Goal: Task Accomplishment & Management: Complete application form

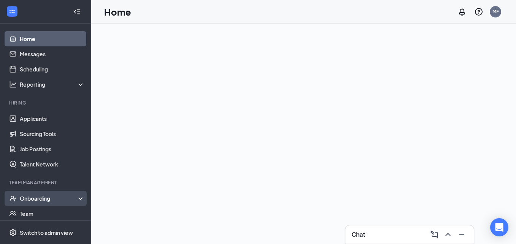
click at [57, 193] on div "Onboarding" at bounding box center [45, 198] width 91 height 15
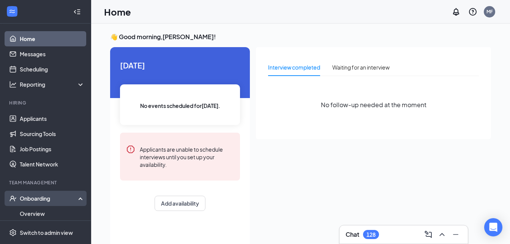
click at [75, 201] on div "Onboarding" at bounding box center [45, 198] width 91 height 15
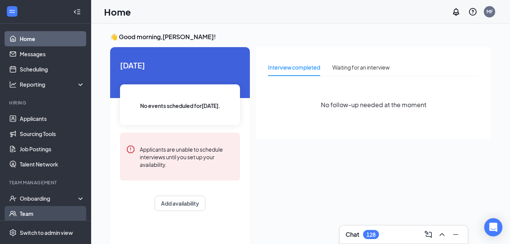
scroll to position [16, 0]
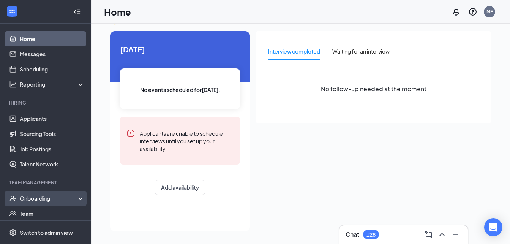
click at [80, 199] on div "Onboarding" at bounding box center [45, 198] width 91 height 15
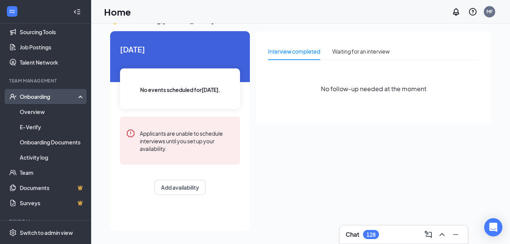
scroll to position [102, 0]
click at [76, 154] on link "Activity log" at bounding box center [52, 156] width 65 height 15
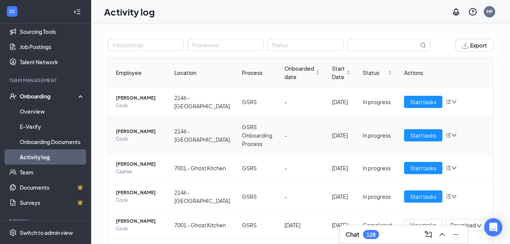
click at [452, 138] on icon "down" at bounding box center [454, 135] width 5 height 5
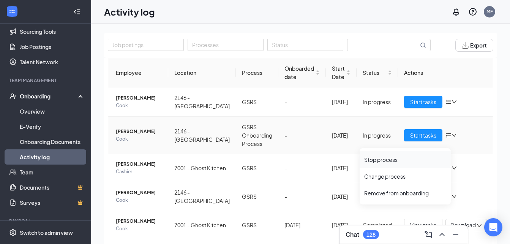
click at [432, 155] on li "Stop process" at bounding box center [405, 159] width 91 height 17
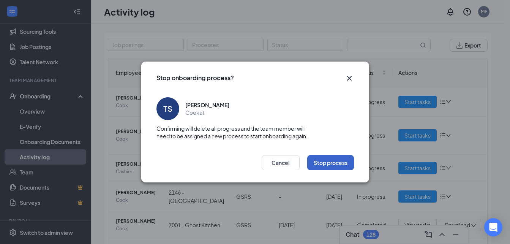
click at [329, 159] on button "Stop process" at bounding box center [330, 162] width 47 height 15
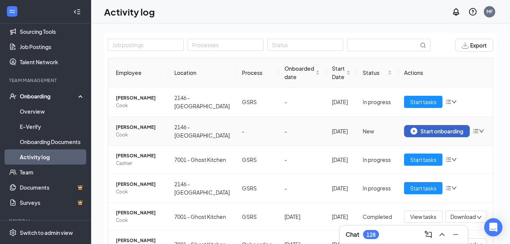
click at [429, 135] on div "Start onboarding" at bounding box center [437, 131] width 53 height 7
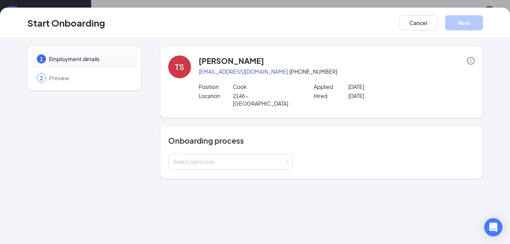
click at [274, 143] on div "Onboarding process Select a process" at bounding box center [321, 152] width 307 height 34
click at [276, 154] on div "Select a process" at bounding box center [230, 162] width 125 height 16
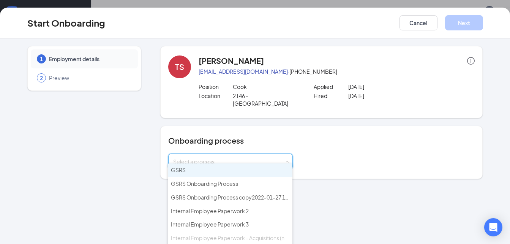
click at [280, 138] on div "Onboarding process Select a process" at bounding box center [321, 152] width 307 height 34
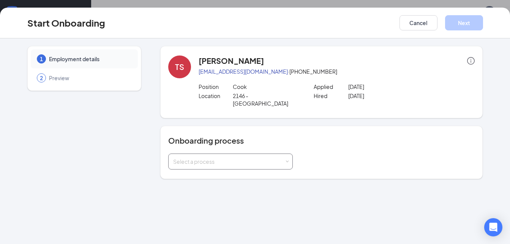
click at [258, 154] on div "Select a process" at bounding box center [230, 161] width 115 height 15
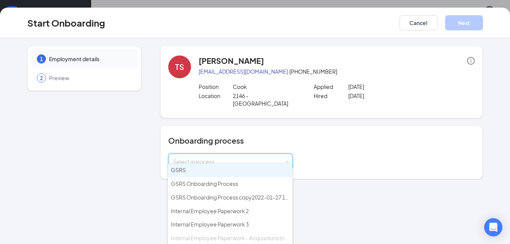
click at [246, 170] on li "GSRS" at bounding box center [230, 170] width 125 height 14
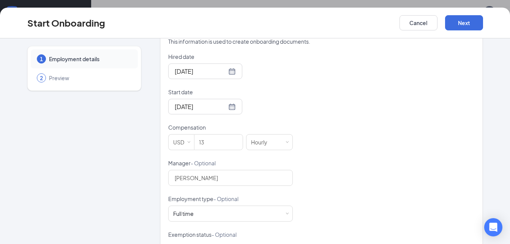
scroll to position [202, 0]
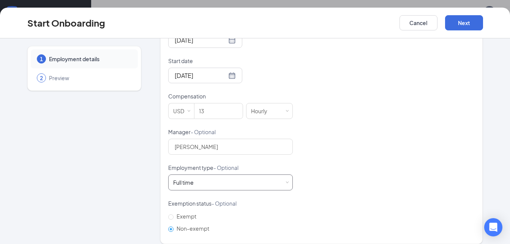
click at [216, 176] on div "Full time Works 30+ hours per week and is reasonably expected to work" at bounding box center [230, 182] width 115 height 15
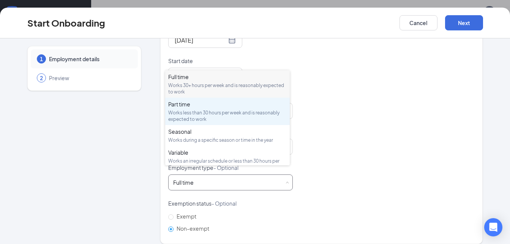
click at [215, 103] on div "Part time" at bounding box center [227, 104] width 119 height 8
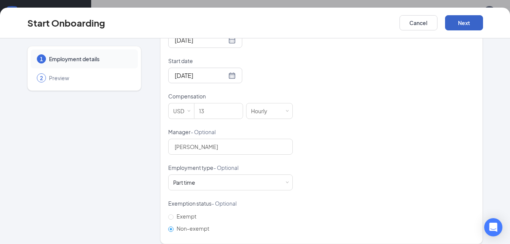
click at [460, 16] on button "Next" at bounding box center [464, 22] width 38 height 15
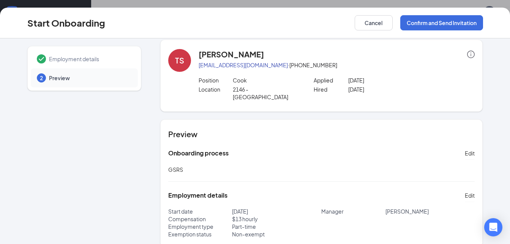
scroll to position [0, 0]
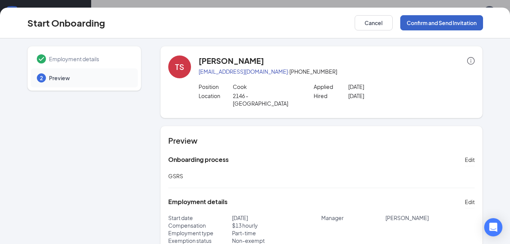
click at [457, 29] on button "Confirm and Send Invitation" at bounding box center [442, 22] width 83 height 15
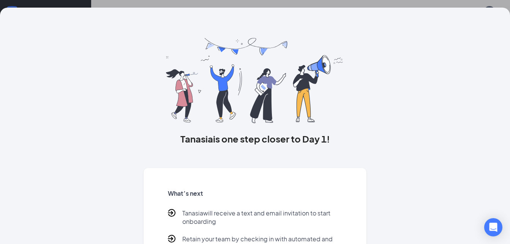
scroll to position [58, 0]
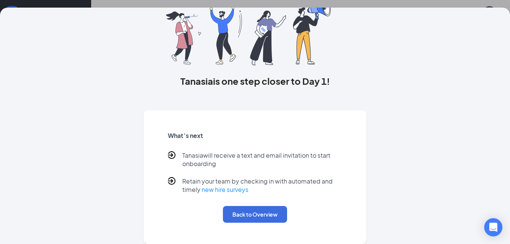
click at [241, 203] on div "What’s next Tanasia will receive a text and email invitation to start onboardin…" at bounding box center [255, 176] width 193 height 109
click at [240, 208] on button "Back to Overview" at bounding box center [255, 214] width 64 height 17
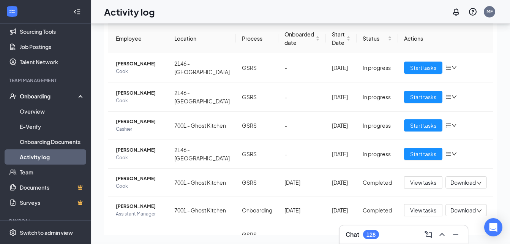
scroll to position [0, 0]
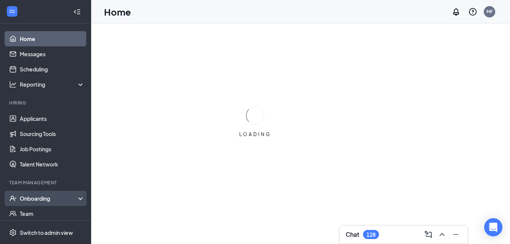
click at [76, 193] on div "Onboarding" at bounding box center [45, 198] width 91 height 15
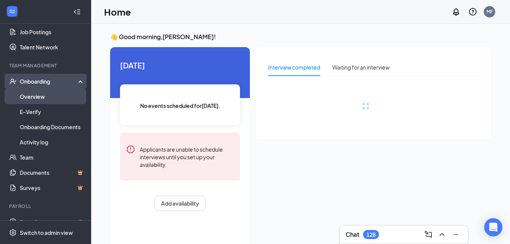
scroll to position [117, 0]
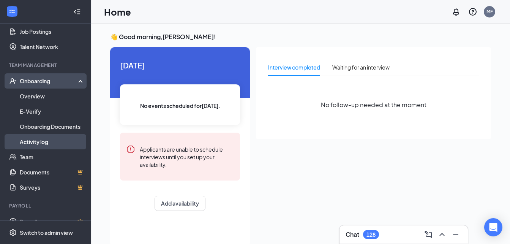
click at [59, 144] on link "Activity log" at bounding box center [52, 141] width 65 height 15
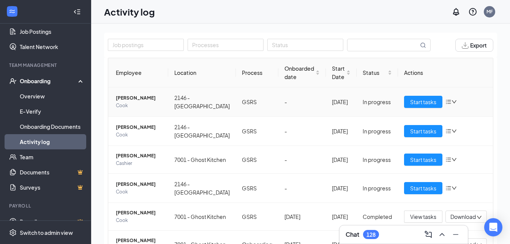
scroll to position [2, 0]
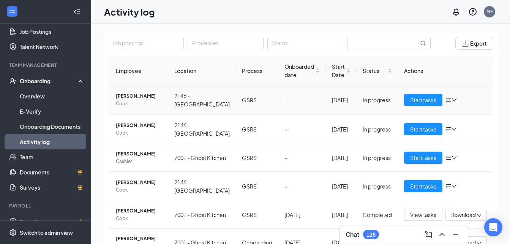
click at [452, 102] on icon "down" at bounding box center [454, 99] width 5 height 5
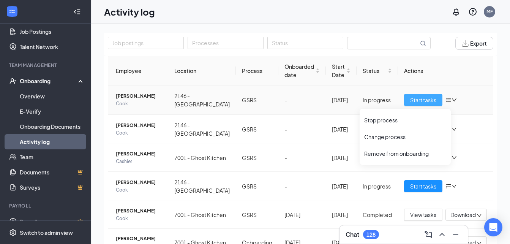
click at [418, 104] on span "Start tasks" at bounding box center [423, 100] width 26 height 8
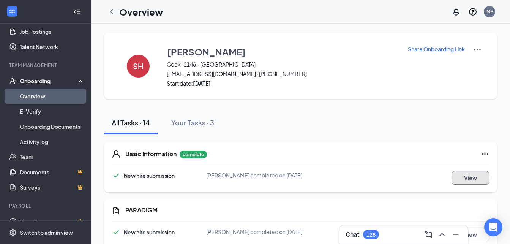
click at [483, 177] on button "View" at bounding box center [471, 178] width 38 height 14
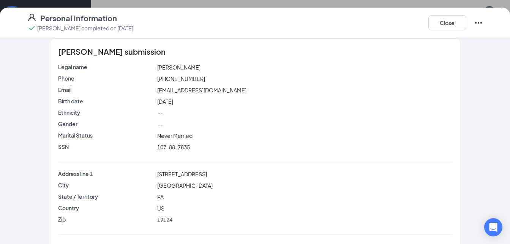
scroll to position [7, 0]
click at [448, 21] on button "Close" at bounding box center [448, 22] width 38 height 15
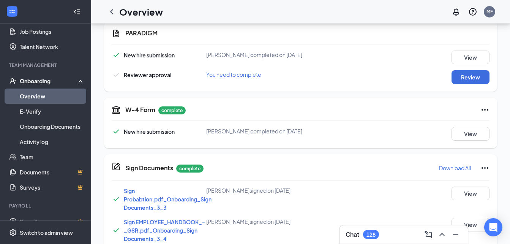
scroll to position [177, 0]
click at [469, 76] on button "Review" at bounding box center [471, 77] width 38 height 14
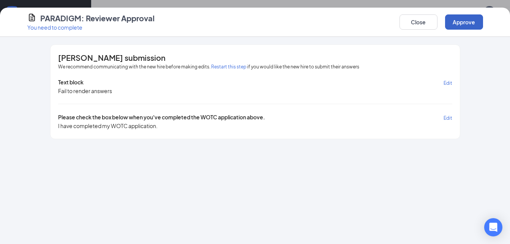
click at [468, 20] on button "Approve" at bounding box center [464, 21] width 38 height 15
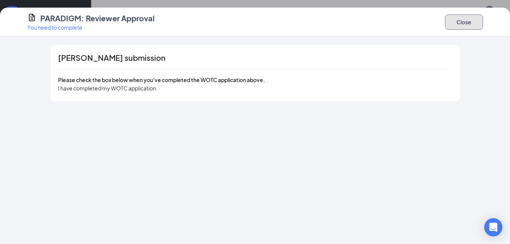
click at [462, 22] on button "Close" at bounding box center [464, 21] width 38 height 15
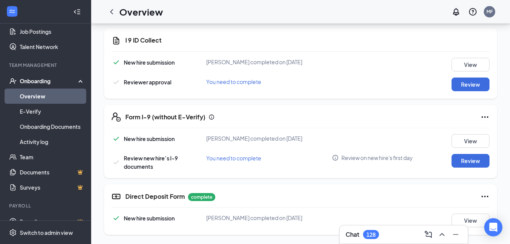
scroll to position [488, 0]
click at [472, 83] on button "Review" at bounding box center [471, 85] width 38 height 14
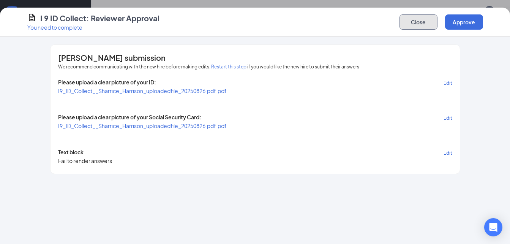
click at [413, 20] on button "Close" at bounding box center [419, 21] width 38 height 15
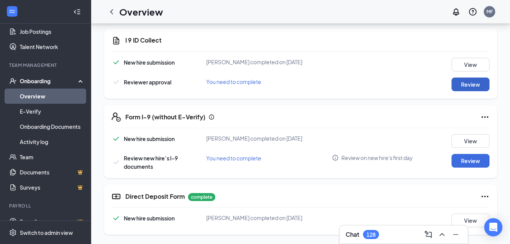
scroll to position [490, 0]
click at [459, 86] on button "Review" at bounding box center [471, 85] width 38 height 14
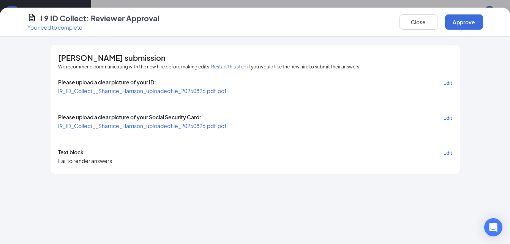
click at [213, 89] on span "I9_ID_Collect__Sharrice_Harrison_uploadedfile_20250826.pdf.pdf" at bounding box center [142, 90] width 169 height 7
click at [140, 124] on span "I9_ID_Collect__Sharrice_Harrison_uploadedfile_20250826.pdf.pdf" at bounding box center [142, 125] width 169 height 7
click at [454, 27] on button "Approve" at bounding box center [464, 21] width 38 height 15
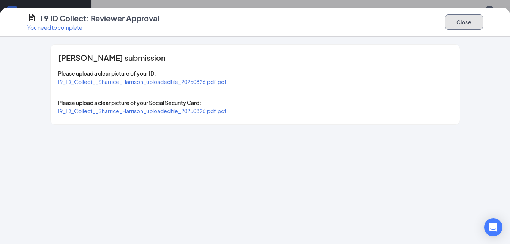
click at [456, 26] on button "Close" at bounding box center [464, 21] width 38 height 15
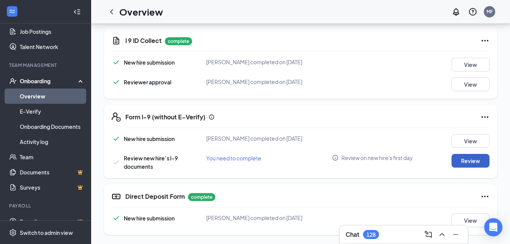
click at [465, 156] on button "Review" at bounding box center [471, 161] width 38 height 14
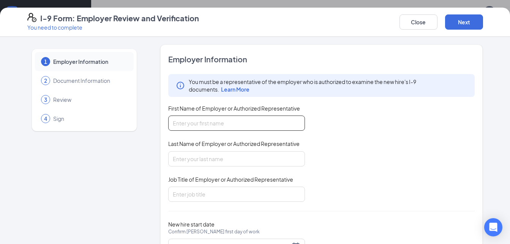
click at [280, 120] on input "First Name of Employer or Authorized Representative" at bounding box center [236, 123] width 137 height 15
type input "ebony"
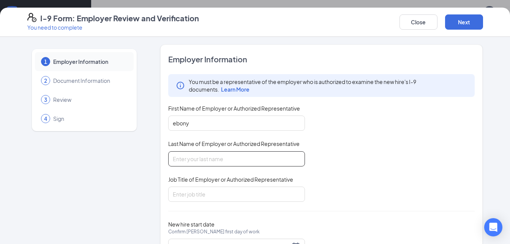
click at [206, 162] on input "Last Name of Employer or Authorized Representative" at bounding box center [236, 158] width 137 height 15
type input "[PERSON_NAME]"
click at [203, 209] on div "Employer Information You must be a representative of the employer who is author…" at bounding box center [321, 158] width 307 height 209
click at [200, 201] on input "Job Title of Employer or Authorized Representative" at bounding box center [236, 194] width 137 height 15
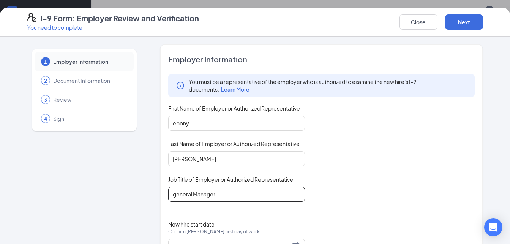
click at [171, 195] on input "general Manager" at bounding box center [236, 194] width 137 height 15
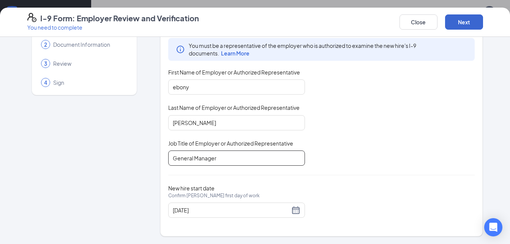
type input "General Manager"
click at [474, 20] on button "Next" at bounding box center [464, 21] width 38 height 15
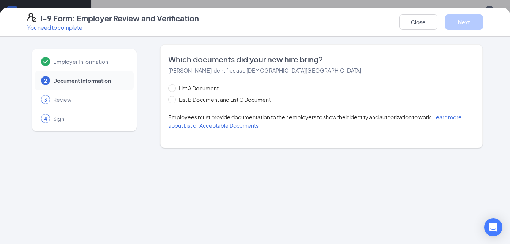
scroll to position [0, 0]
click at [195, 101] on span "List B Document and List C Document" at bounding box center [225, 99] width 98 height 8
click at [174, 101] on input "List B Document and List C Document" at bounding box center [170, 98] width 5 height 5
radio input "true"
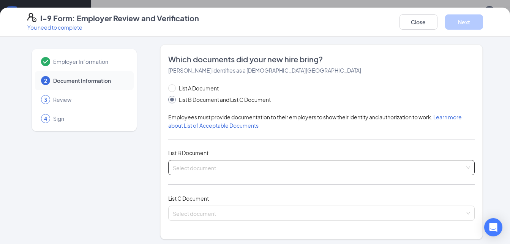
click at [190, 169] on input "search" at bounding box center [319, 165] width 293 height 11
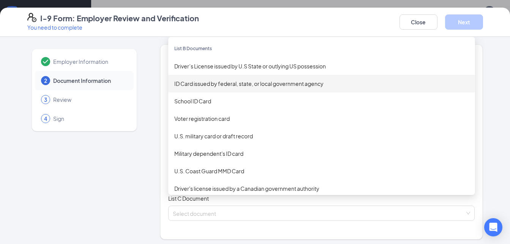
click at [250, 85] on div "ID Card issued by federal, state, or local government agency" at bounding box center [321, 83] width 295 height 8
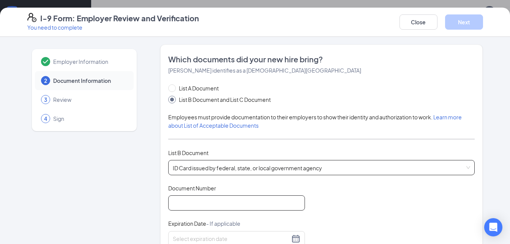
click at [195, 207] on input "Document Number" at bounding box center [236, 202] width 137 height 15
click at [208, 204] on input "Document Number" at bounding box center [236, 202] width 137 height 15
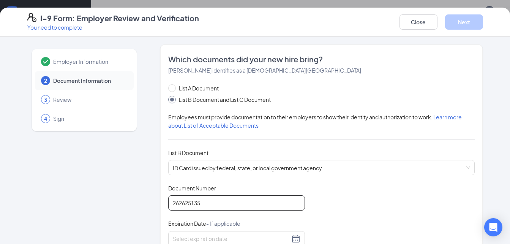
type input "262625135"
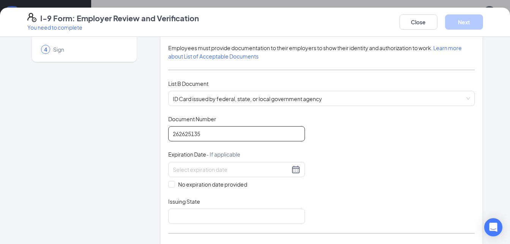
scroll to position [73, 0]
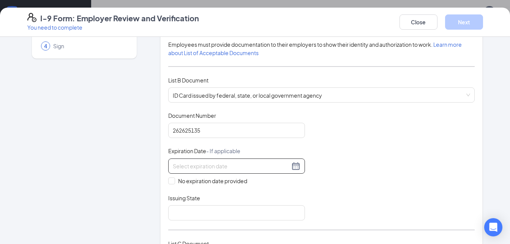
click at [205, 168] on input at bounding box center [231, 166] width 117 height 8
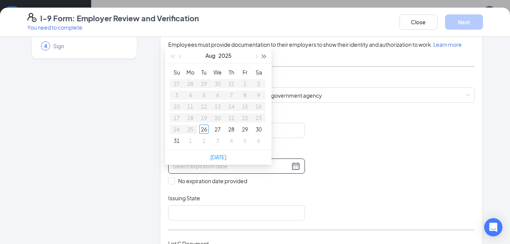
click at [265, 49] on button "button" at bounding box center [264, 55] width 8 height 15
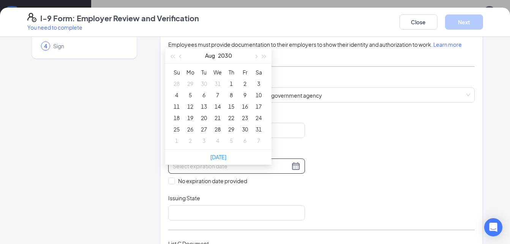
click at [251, 48] on div "[DATE]" at bounding box center [218, 55] width 66 height 15
click at [182, 48] on button "button" at bounding box center [181, 55] width 8 height 15
click at [257, 49] on button "button" at bounding box center [256, 55] width 8 height 15
type input "[DATE]"
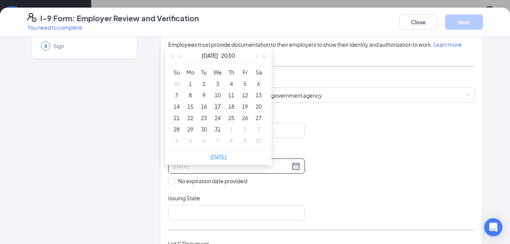
click at [219, 102] on div "17" at bounding box center [217, 106] width 9 height 9
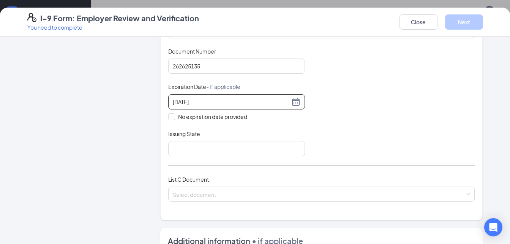
scroll to position [137, 0]
click at [217, 146] on input "Issuing State" at bounding box center [236, 148] width 137 height 15
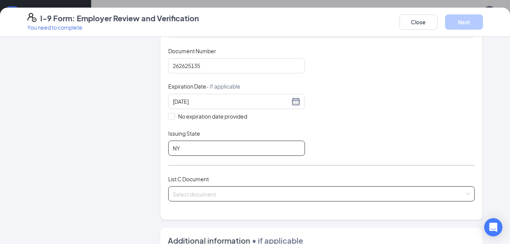
type input "NY"
click at [202, 191] on input "search" at bounding box center [319, 192] width 293 height 11
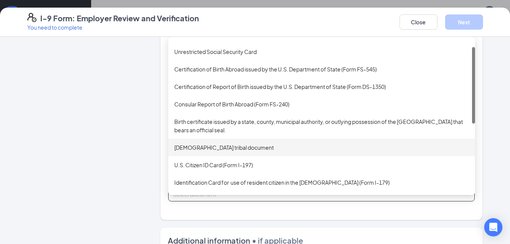
scroll to position [14, 0]
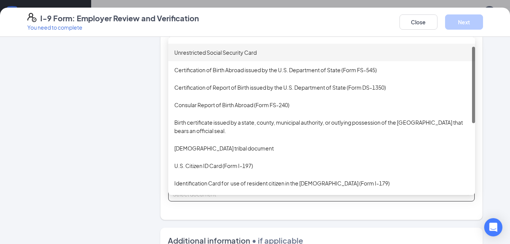
click at [209, 54] on div "Unrestricted Social Security Card" at bounding box center [321, 52] width 295 height 8
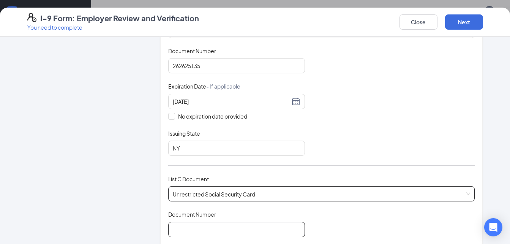
click at [190, 229] on input "Document Number" at bounding box center [236, 229] width 137 height 15
type input "107887835"
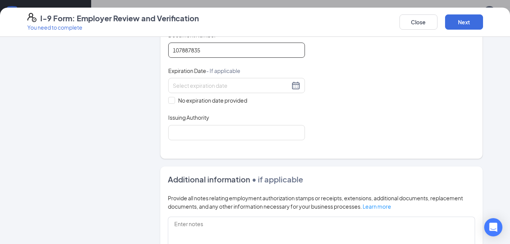
scroll to position [318, 0]
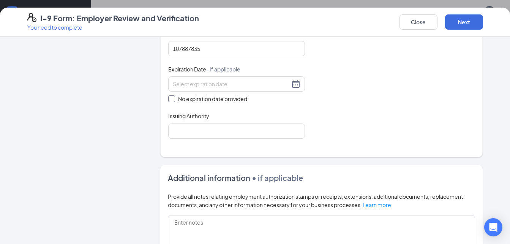
click at [168, 97] on input "No expiration date provided" at bounding box center [170, 97] width 5 height 5
checkbox input "true"
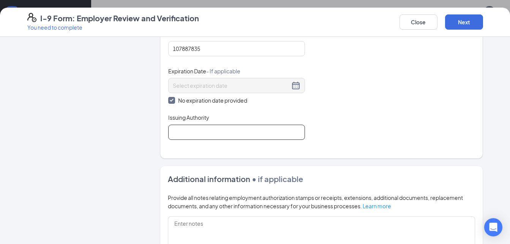
click at [208, 133] on input "Issuing Authority" at bounding box center [236, 132] width 137 height 15
type input "usa"
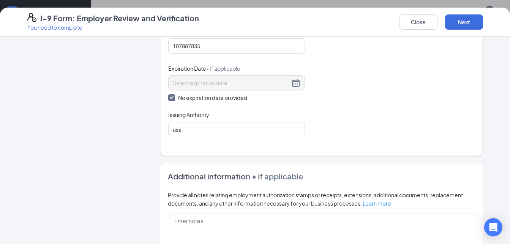
click at [314, 135] on div "Document Title Unrestricted Social Security Card Document Number 107887835 Expi…" at bounding box center [321, 82] width 307 height 110
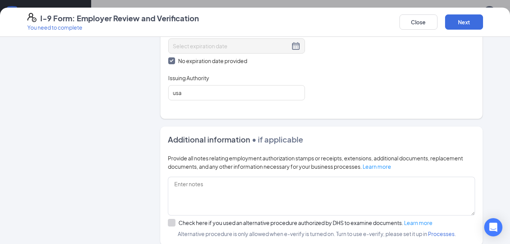
scroll to position [358, 0]
drag, startPoint x: 461, startPoint y: 28, endPoint x: 464, endPoint y: 49, distance: 21.6
click at [464, 49] on div "I-9 Form: Employer Review and Verification You need to complete Close Next Empl…" at bounding box center [255, 126] width 510 height 236
click at [465, 21] on button "Next" at bounding box center [464, 21] width 38 height 15
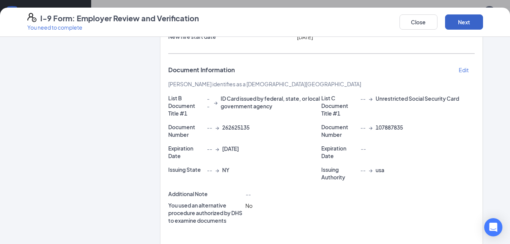
scroll to position [186, 0]
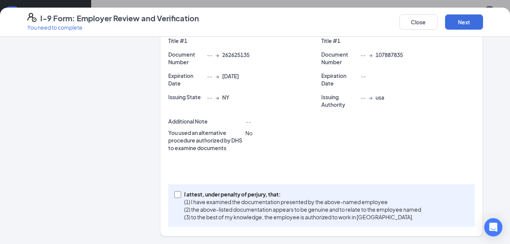
click at [181, 195] on span "I attest, under penalty of [PERSON_NAME], that: (1) I have examined the documen…" at bounding box center [302, 205] width 243 height 30
click at [178, 195] on input "I attest, under penalty of [PERSON_NAME], that: (1) I have examined the documen…" at bounding box center [176, 193] width 5 height 5
checkbox input "true"
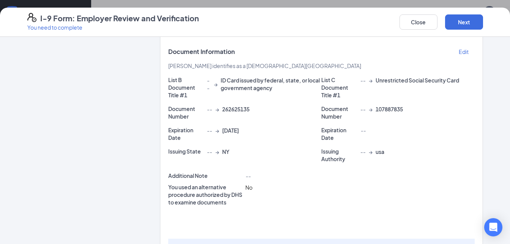
scroll to position [132, 0]
click at [453, 27] on button "Next" at bounding box center [464, 21] width 38 height 15
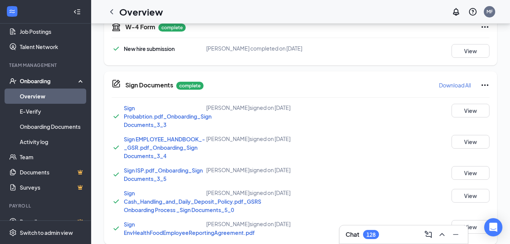
scroll to position [260, 0]
click at [59, 97] on link "Overview" at bounding box center [52, 96] width 65 height 15
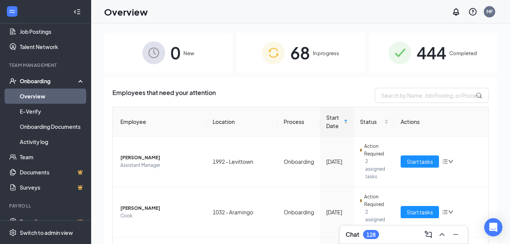
click at [61, 95] on link "Overview" at bounding box center [52, 96] width 65 height 15
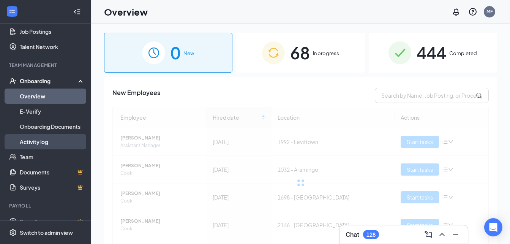
click at [67, 138] on link "Activity log" at bounding box center [52, 141] width 65 height 15
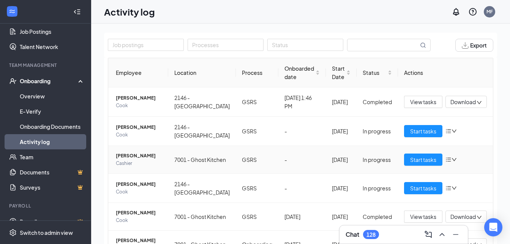
click at [446, 163] on icon "bars" at bounding box center [449, 160] width 6 height 6
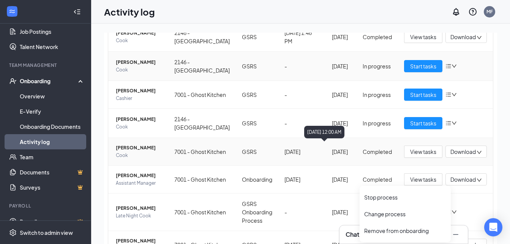
scroll to position [65, 0]
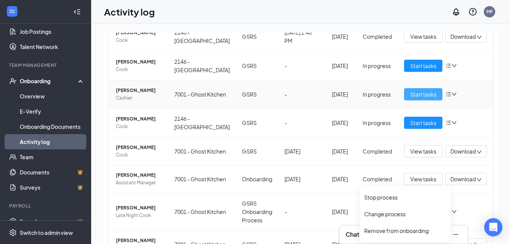
click at [428, 98] on span "Start tasks" at bounding box center [423, 94] width 26 height 8
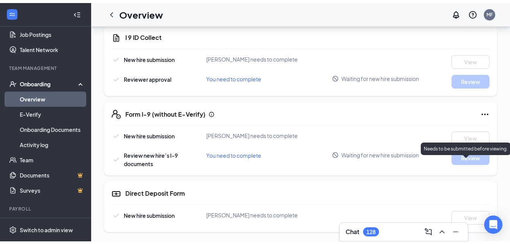
scroll to position [467, 0]
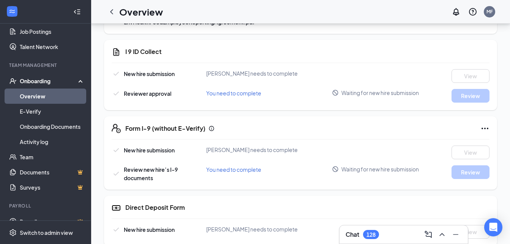
click at [485, 133] on icon "Ellipses" at bounding box center [485, 128] width 9 height 9
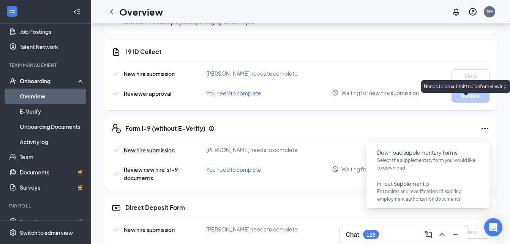
click at [419, 83] on div "New hire submission [PERSON_NAME] needs to complete View" at bounding box center [301, 76] width 378 height 14
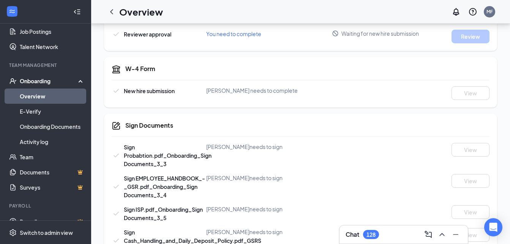
scroll to position [0, 0]
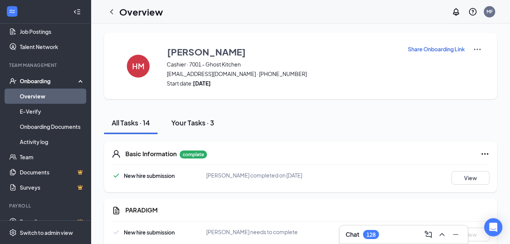
click at [176, 122] on div "Your Tasks · 3" at bounding box center [192, 123] width 43 height 10
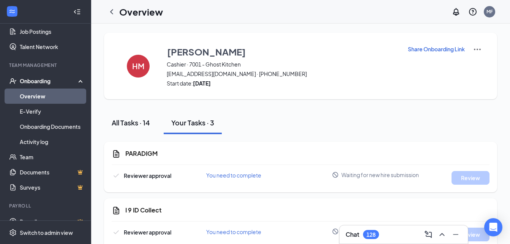
click at [136, 122] on div "All Tasks · 14" at bounding box center [131, 123] width 38 height 10
